Goal: Task Accomplishment & Management: Manage account settings

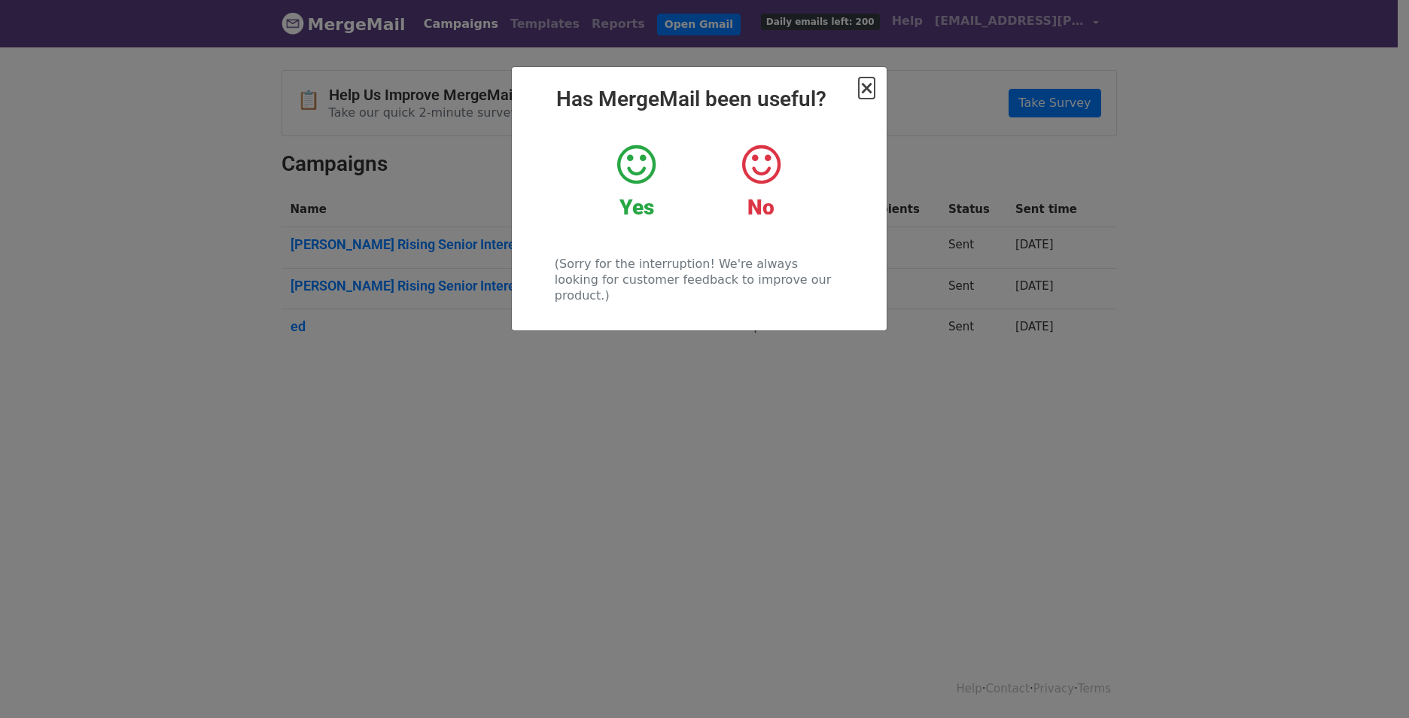
click at [869, 92] on span "×" at bounding box center [866, 88] width 15 height 21
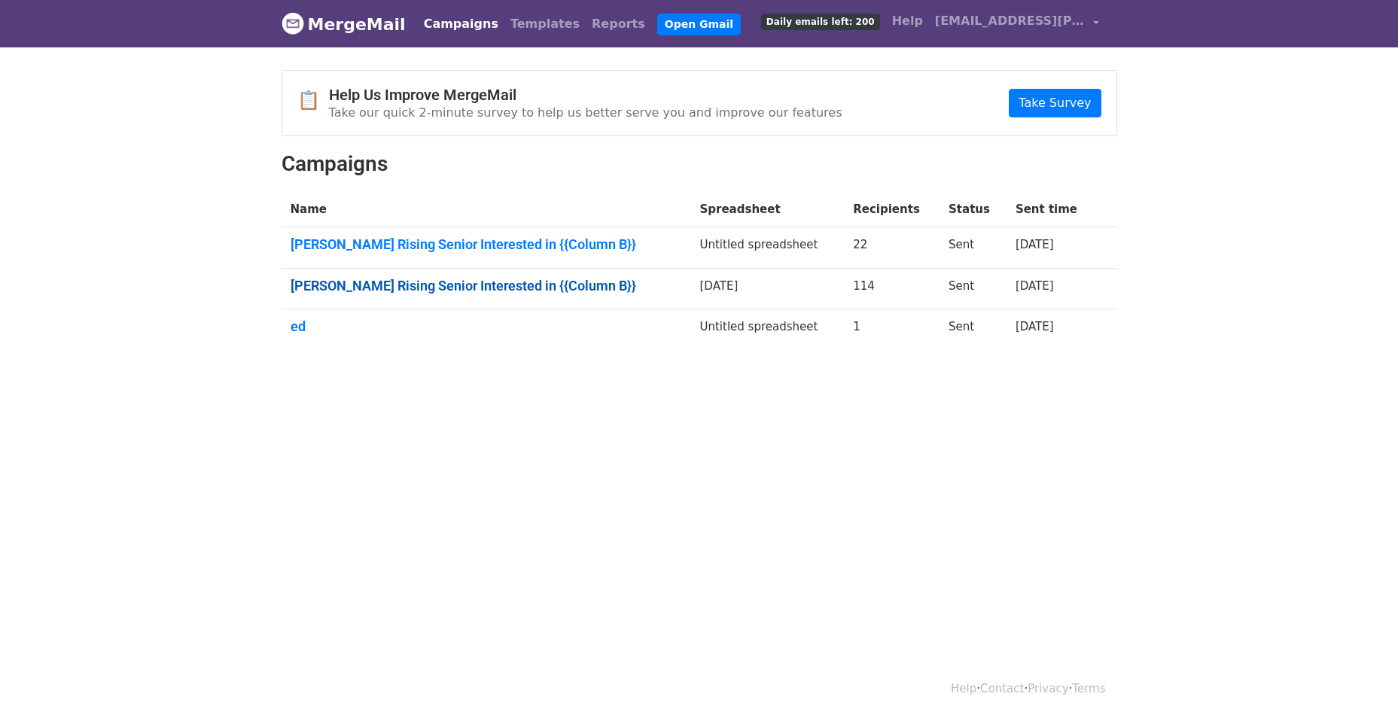
click at [474, 291] on link "Wharton Rising Senior Interested in {{Column B}}" at bounding box center [486, 286] width 391 height 17
click at [473, 236] on link "Wharton Rising Senior Interested in {{Column B}}" at bounding box center [486, 244] width 391 height 17
click at [865, 26] on span "Daily emails left: 200" at bounding box center [820, 22] width 119 height 17
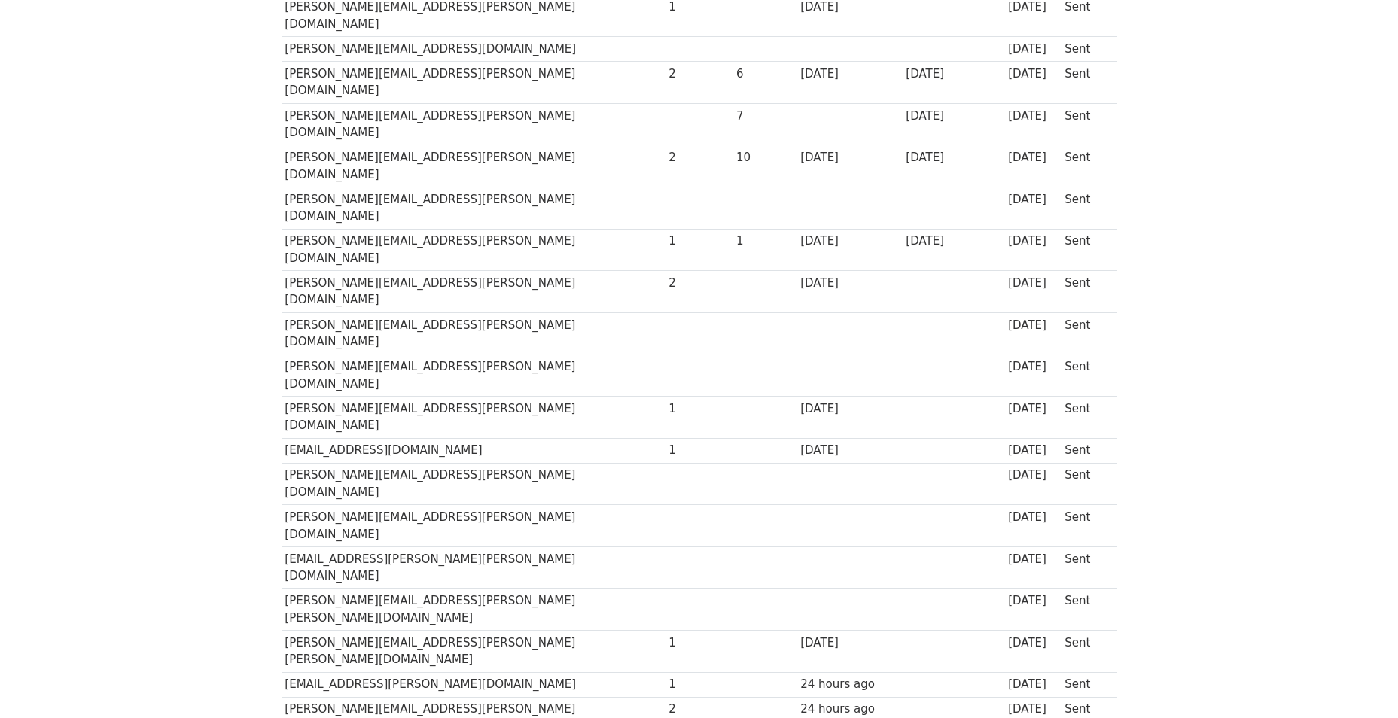
scroll to position [1678, 0]
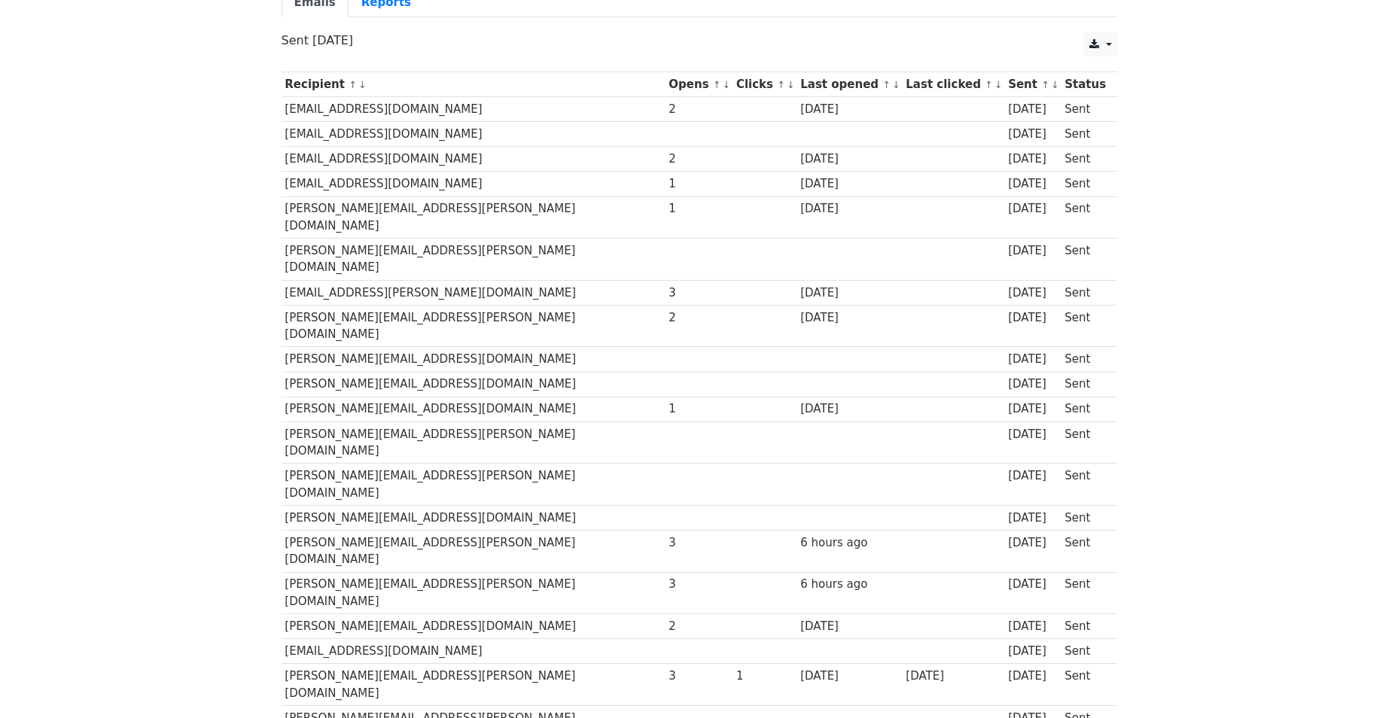
scroll to position [215, 0]
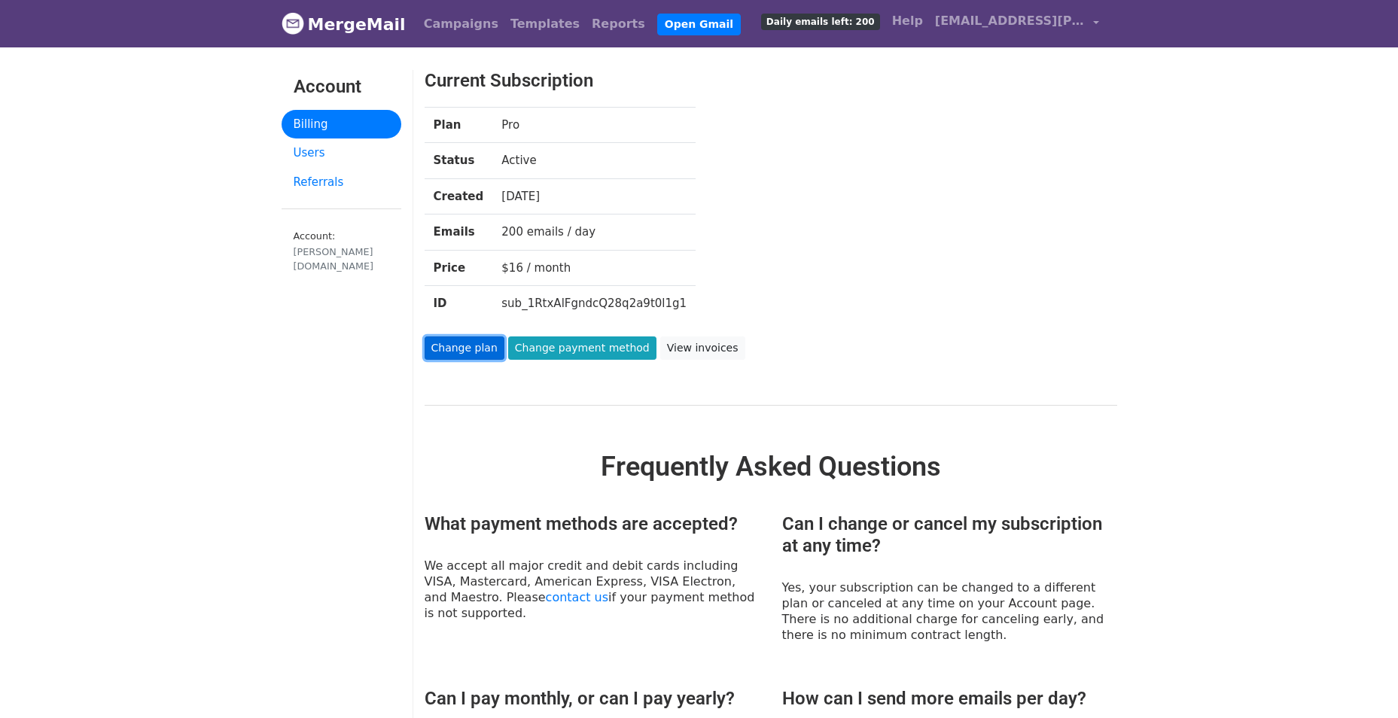
click at [440, 346] on link "Change plan" at bounding box center [465, 347] width 80 height 23
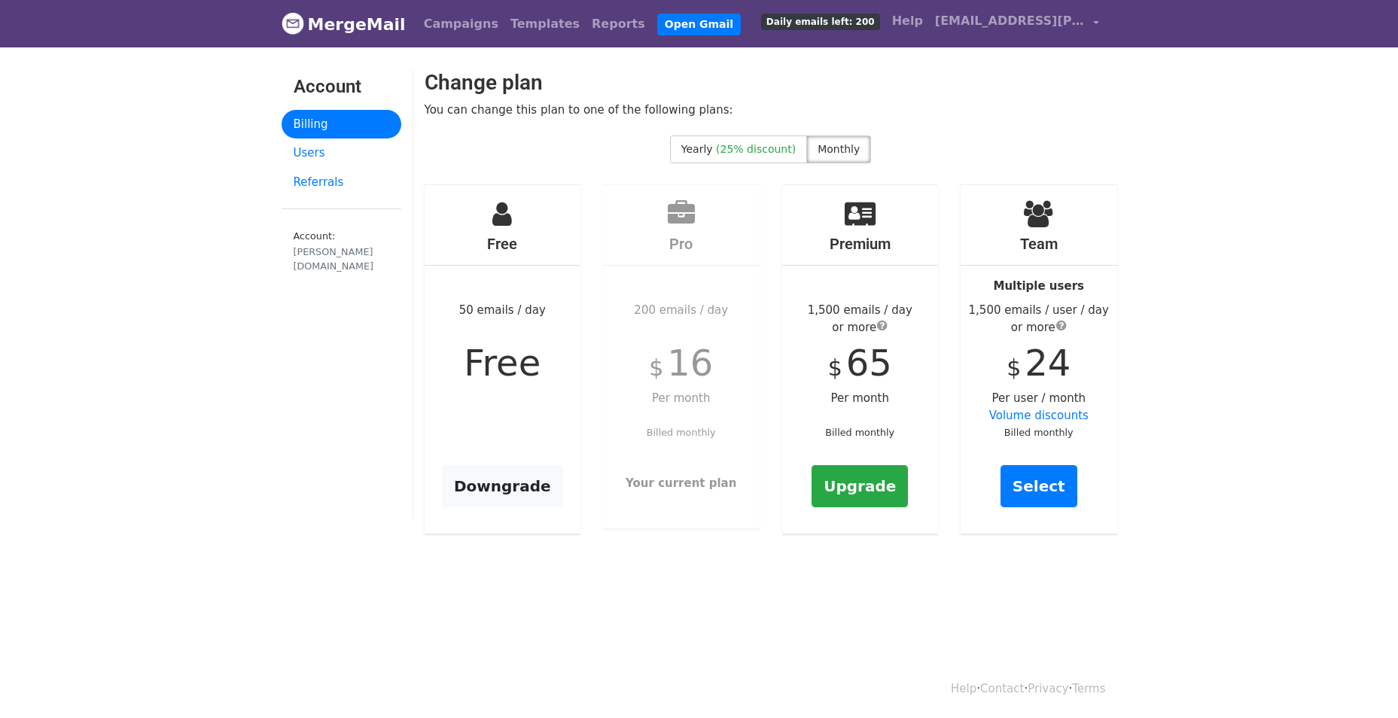
scroll to position [2, 0]
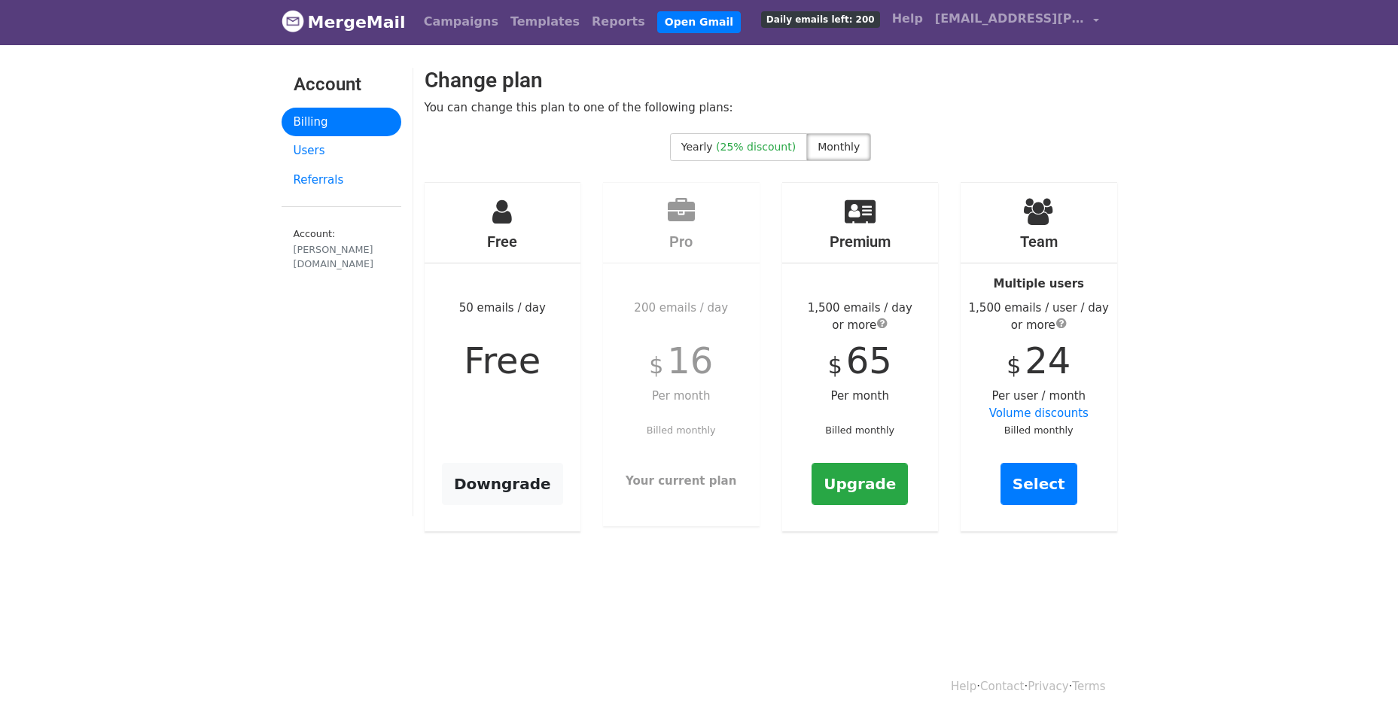
click at [886, 324] on span "submit" at bounding box center [882, 323] width 11 height 12
click at [858, 478] on link "Upgrade" at bounding box center [859, 484] width 96 height 42
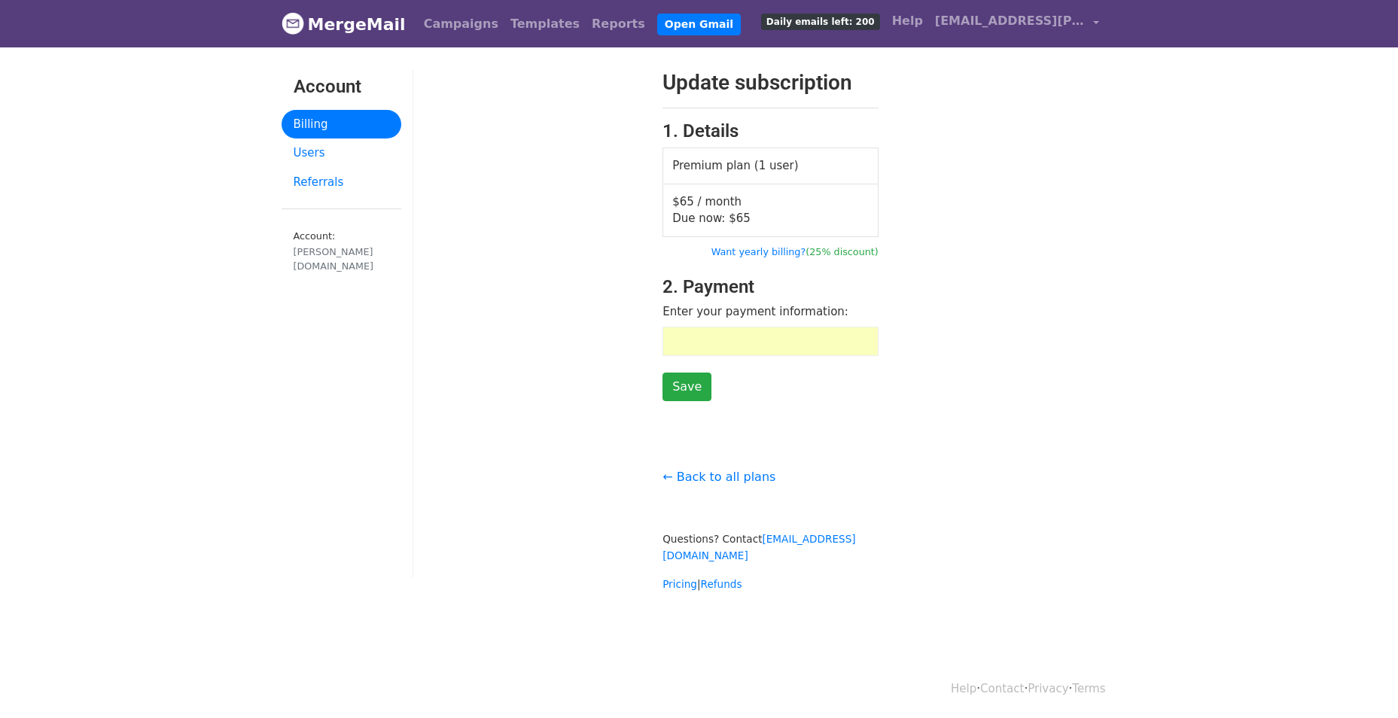
drag, startPoint x: 843, startPoint y: 326, endPoint x: 847, endPoint y: 336, distance: 10.5
click at [178, 4] on body "MergeMail Campaigns Templates Reports Open Gmail Daily emails left: 200 Help es…" at bounding box center [699, 326] width 1398 height 653
click at [752, 417] on div "Update subscription 1. Details Premium plan (1 user) $65 / month Due now: $ 65 …" at bounding box center [770, 331] width 715 height 522
click at [664, 386] on input "Save" at bounding box center [686, 387] width 49 height 29
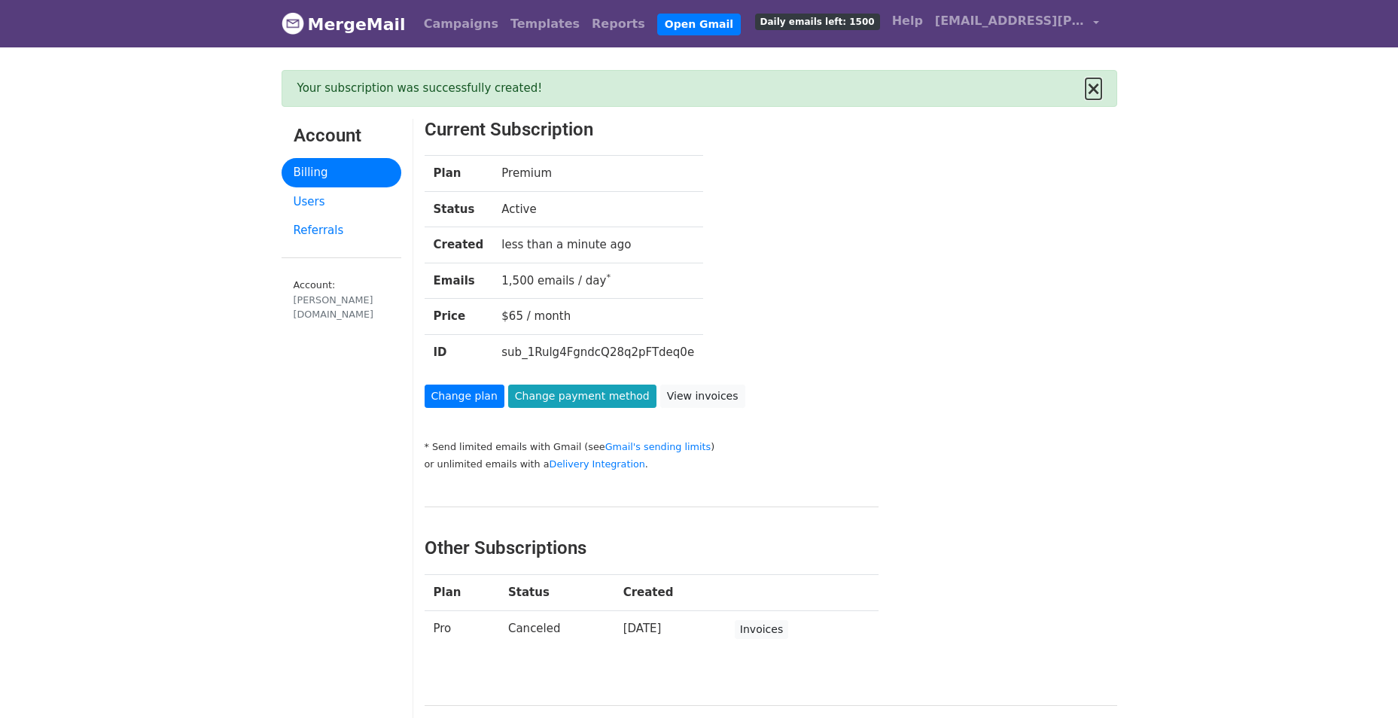
click at [1099, 87] on button "×" at bounding box center [1092, 89] width 15 height 18
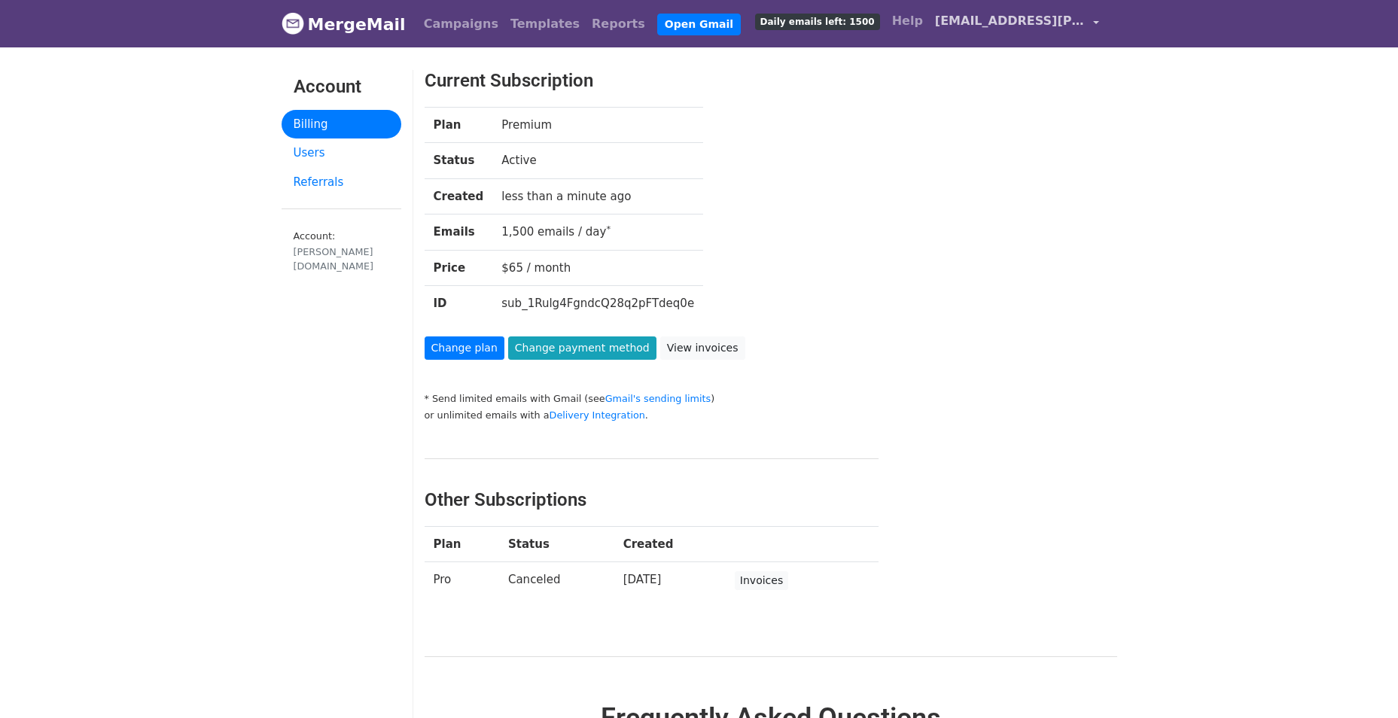
click at [992, 27] on span "[EMAIL_ADDRESS][PERSON_NAME][DOMAIN_NAME]" at bounding box center [1010, 21] width 151 height 18
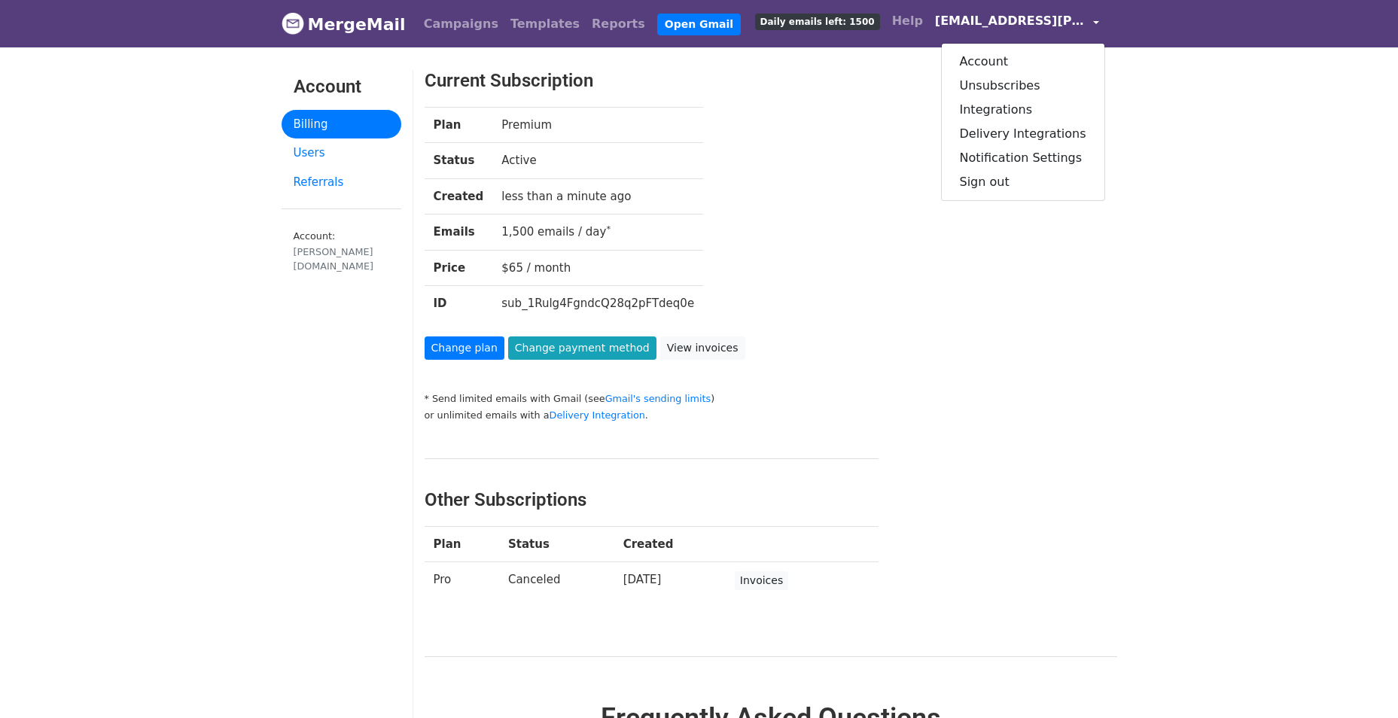
click at [988, 19] on span "[EMAIL_ADDRESS][PERSON_NAME][DOMAIN_NAME]" at bounding box center [1010, 21] width 151 height 18
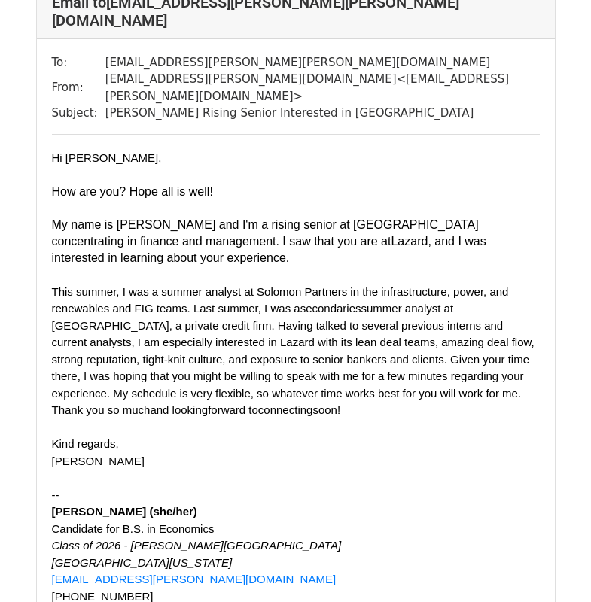
scroll to position [151, 0]
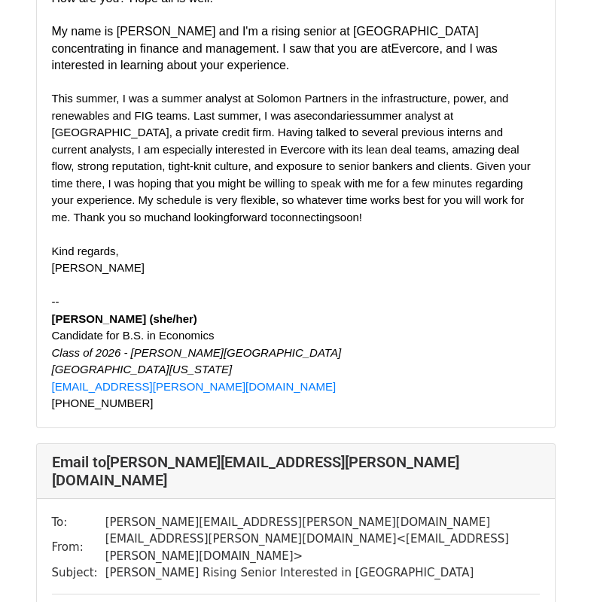
scroll to position [6248, 0]
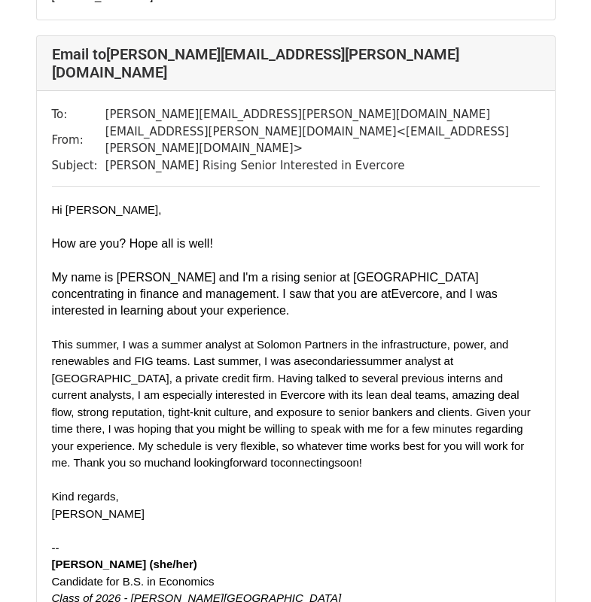
scroll to position [5947, 0]
